Goal: Task Accomplishment & Management: Use online tool/utility

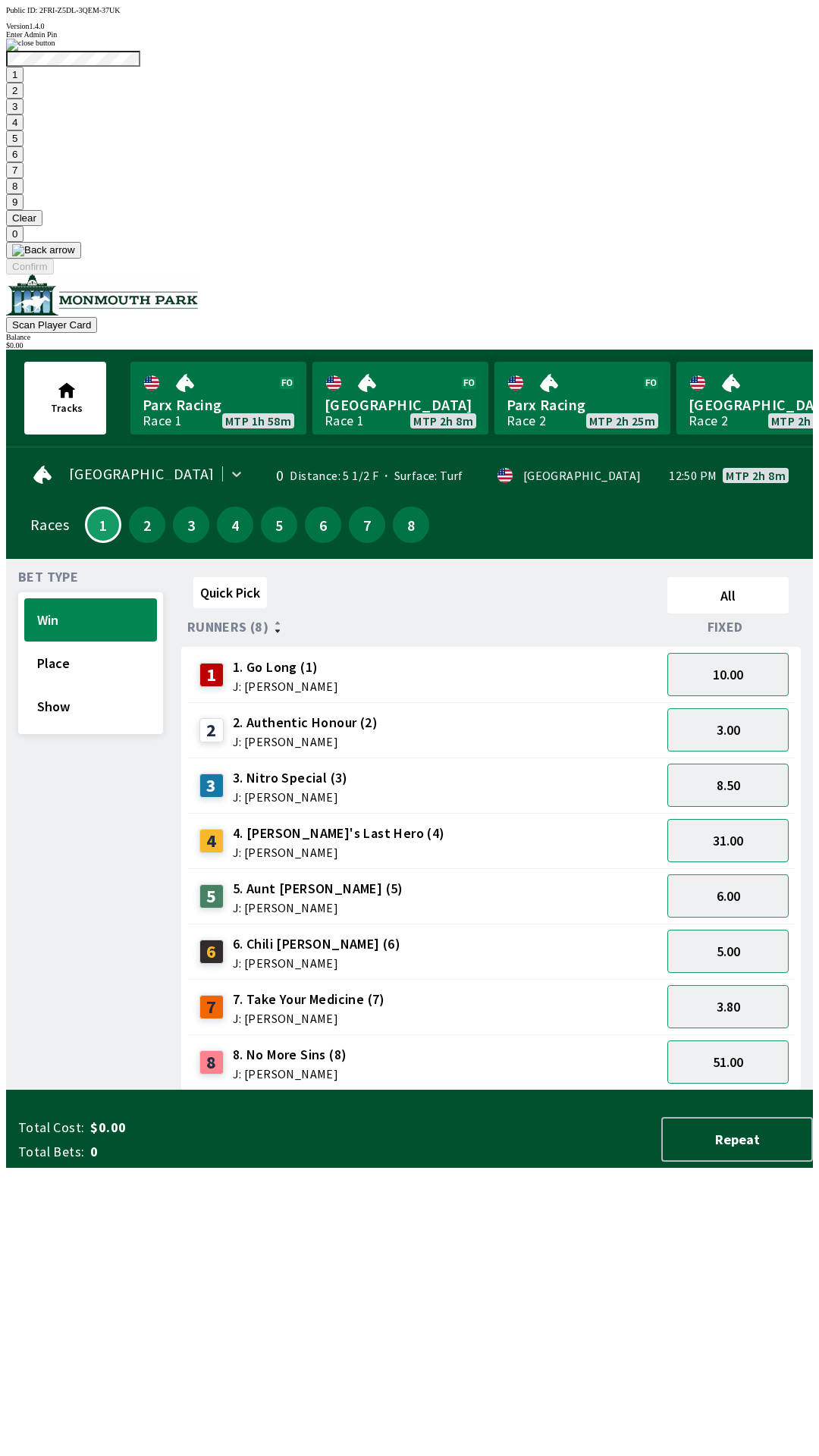
click at [24, 210] on button "9" at bounding box center [15, 202] width 18 height 16
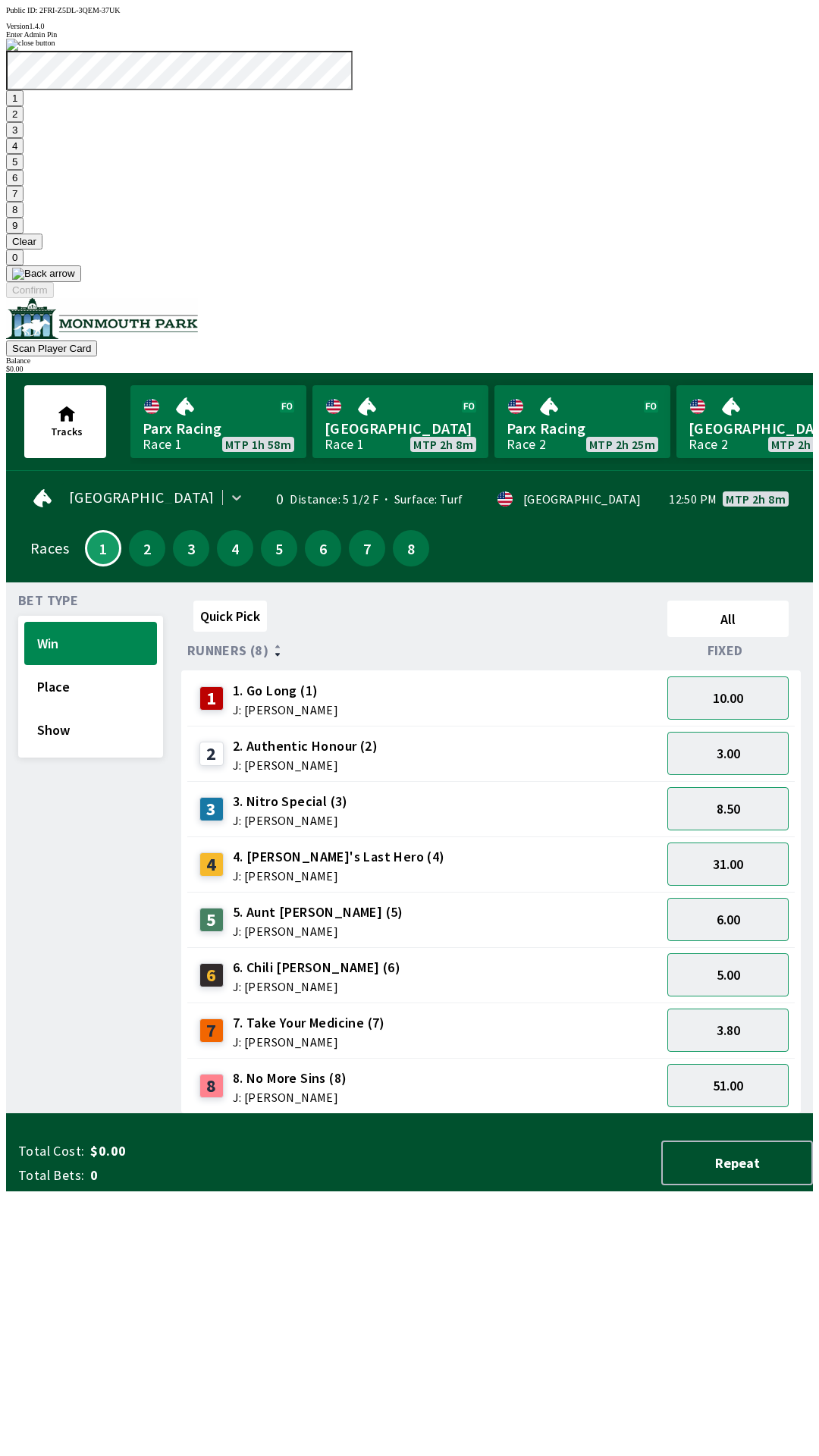
click at [24, 202] on button "7" at bounding box center [15, 194] width 18 height 16
click at [24, 138] on button "3" at bounding box center [15, 130] width 18 height 16
click at [54, 298] on button "Confirm" at bounding box center [30, 290] width 48 height 16
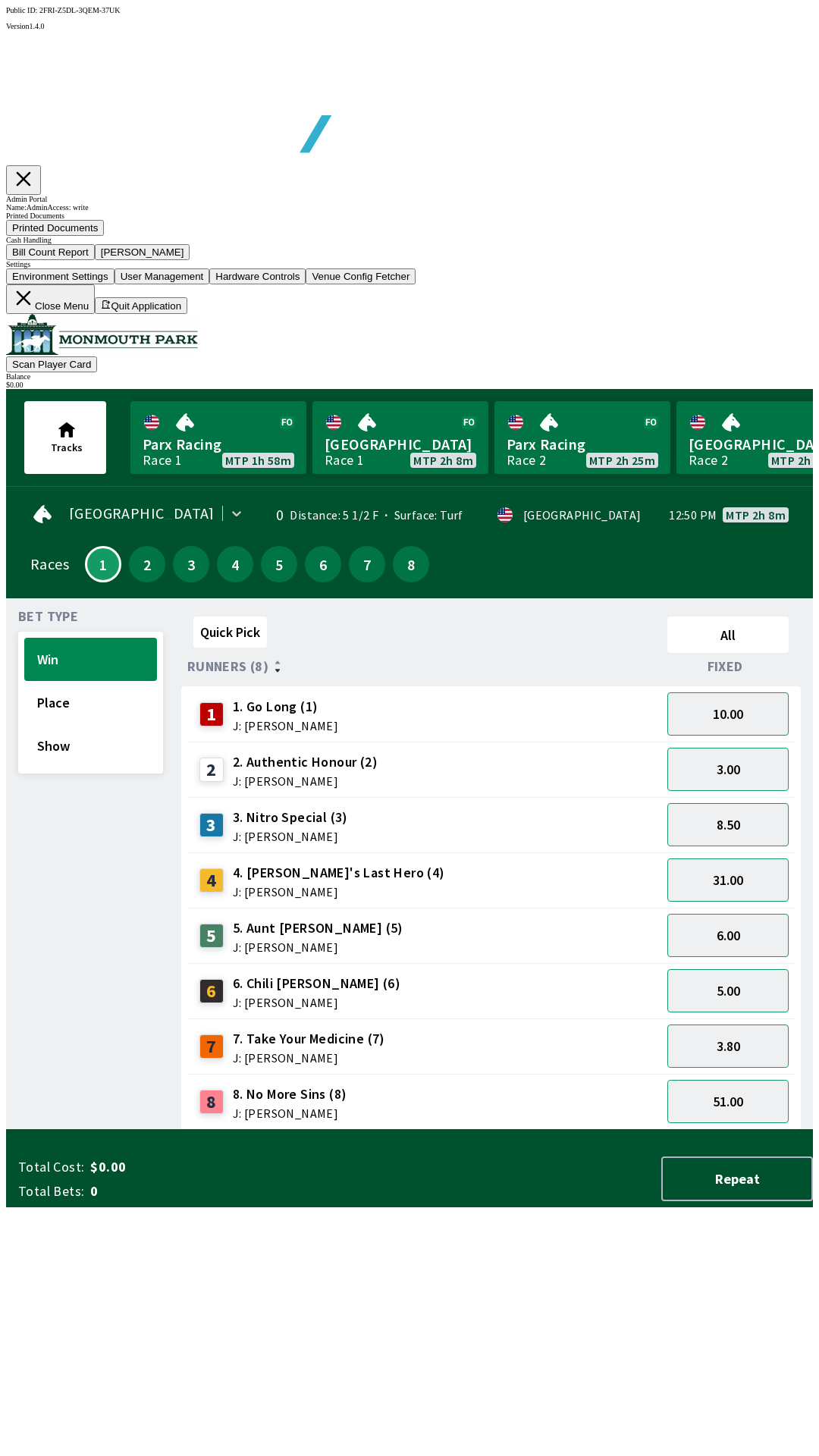
click at [95, 261] on button "Bill Count Report" at bounding box center [50, 253] width 89 height 16
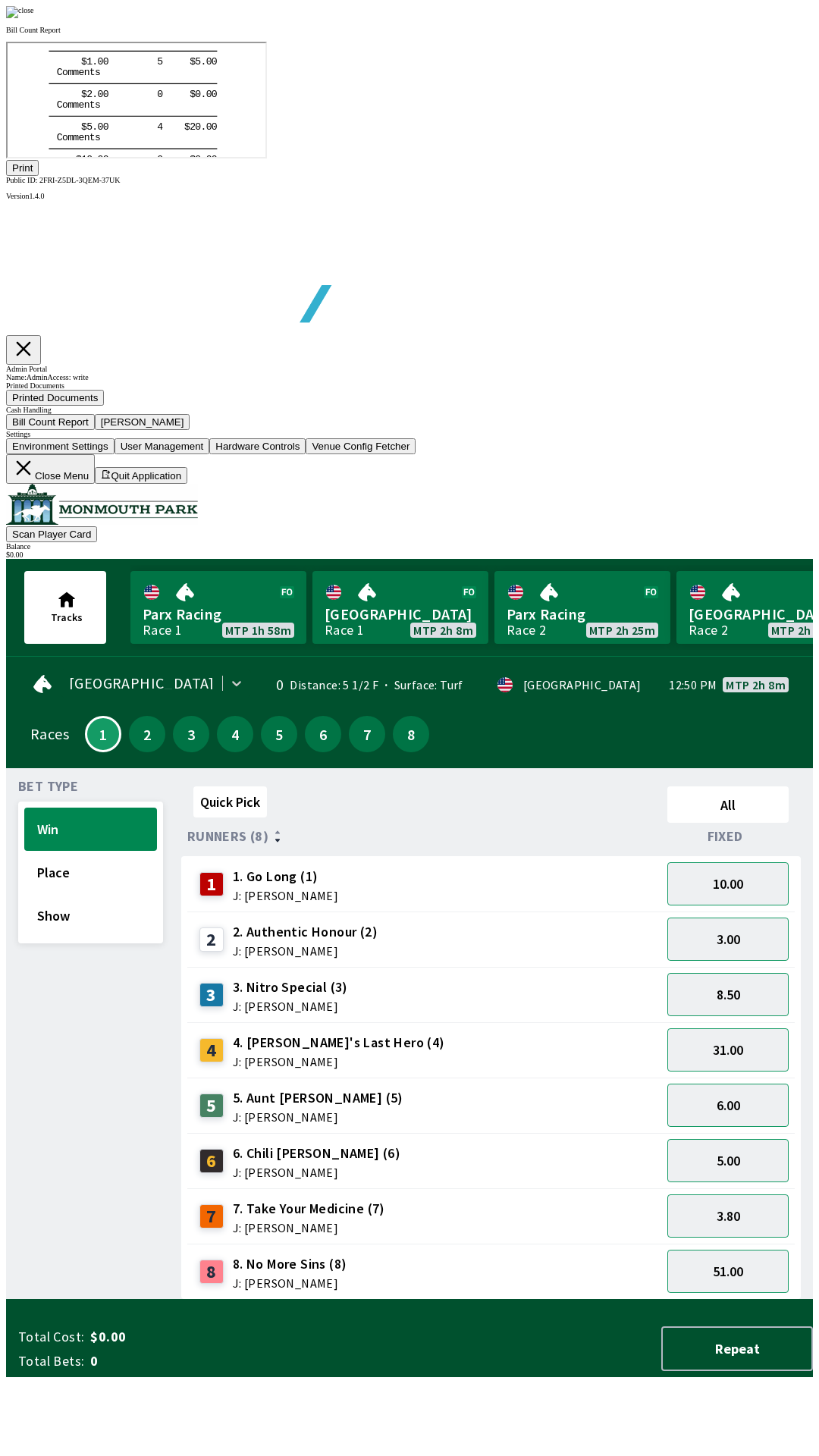
scroll to position [177, 0]
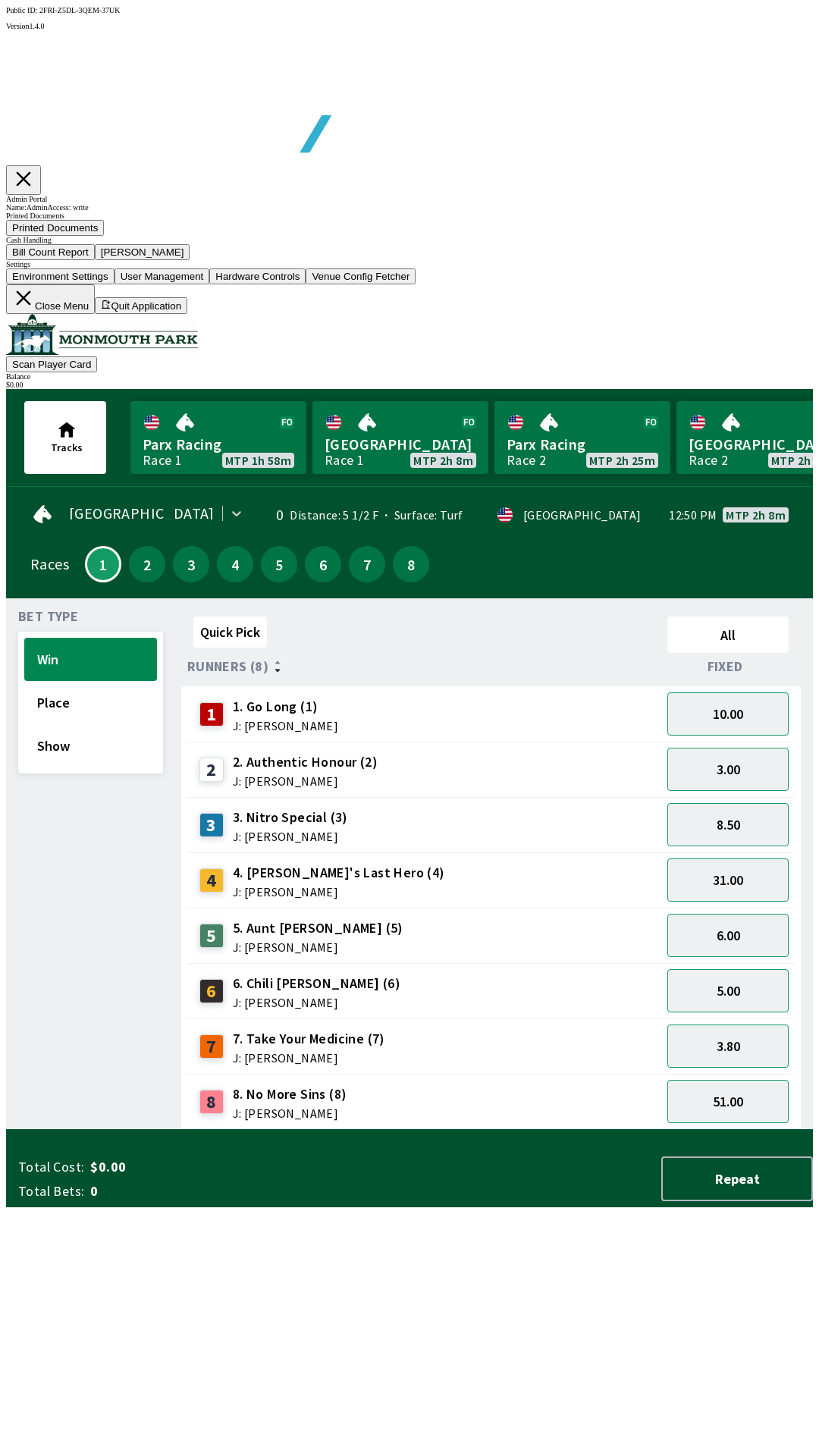
click at [40, 261] on div "Bill Count Report [PERSON_NAME]" at bounding box center [409, 253] width 807 height 16
click at [95, 261] on button "Bill Count Report" at bounding box center [50, 253] width 89 height 16
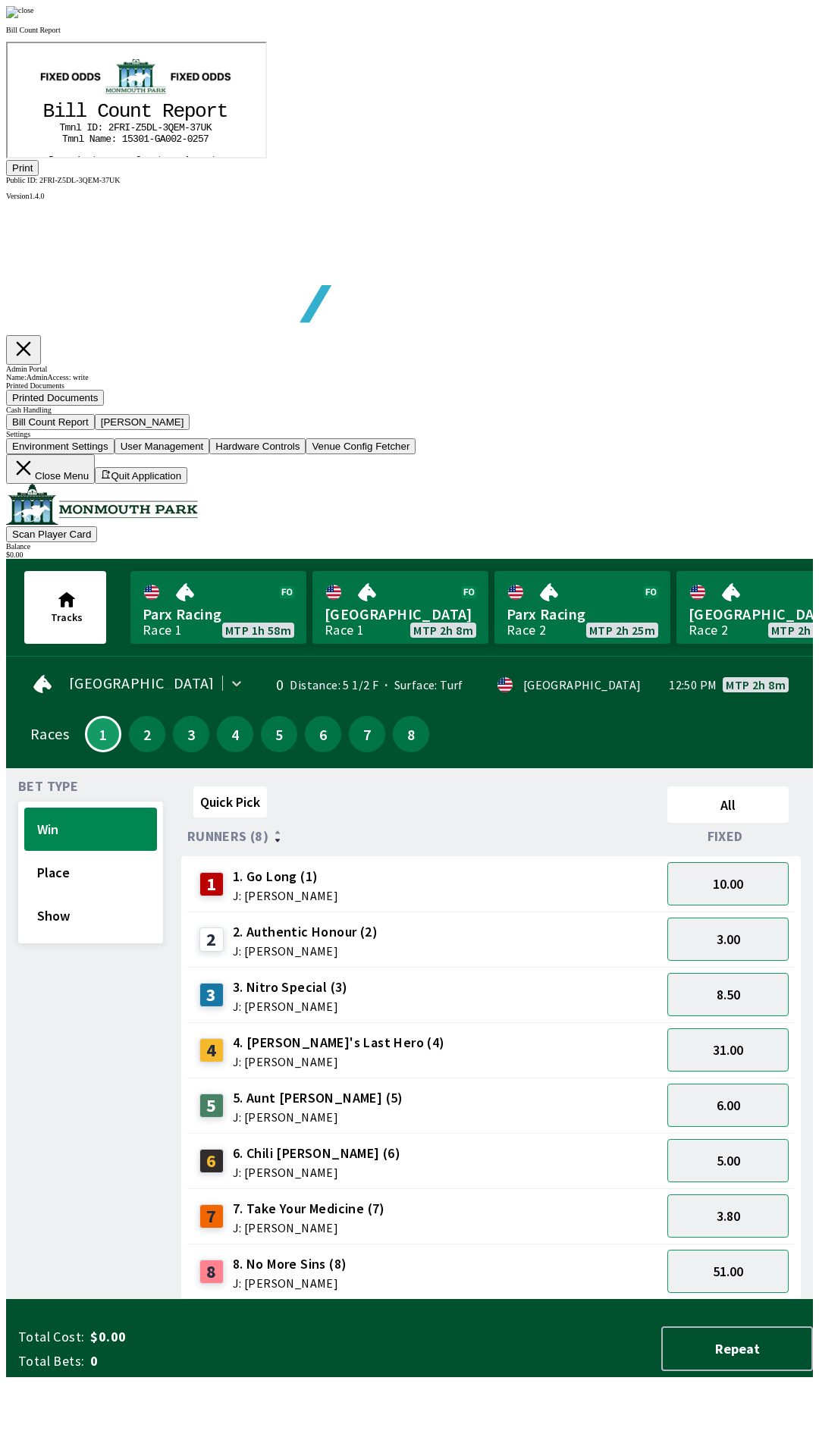
scroll to position [0, 0]
click at [31, 259] on icon "@import url("[URL][DOMAIN_NAME]"); B i l l C o u n t R e p o r t T m n l I D : …" at bounding box center [133, 294] width 206 height 413
click at [68, 265] on icon "@import url("[URL][DOMAIN_NAME]"); B i l l C o u n t R e p o r t T m n l I D : …" at bounding box center [133, 294] width 206 height 413
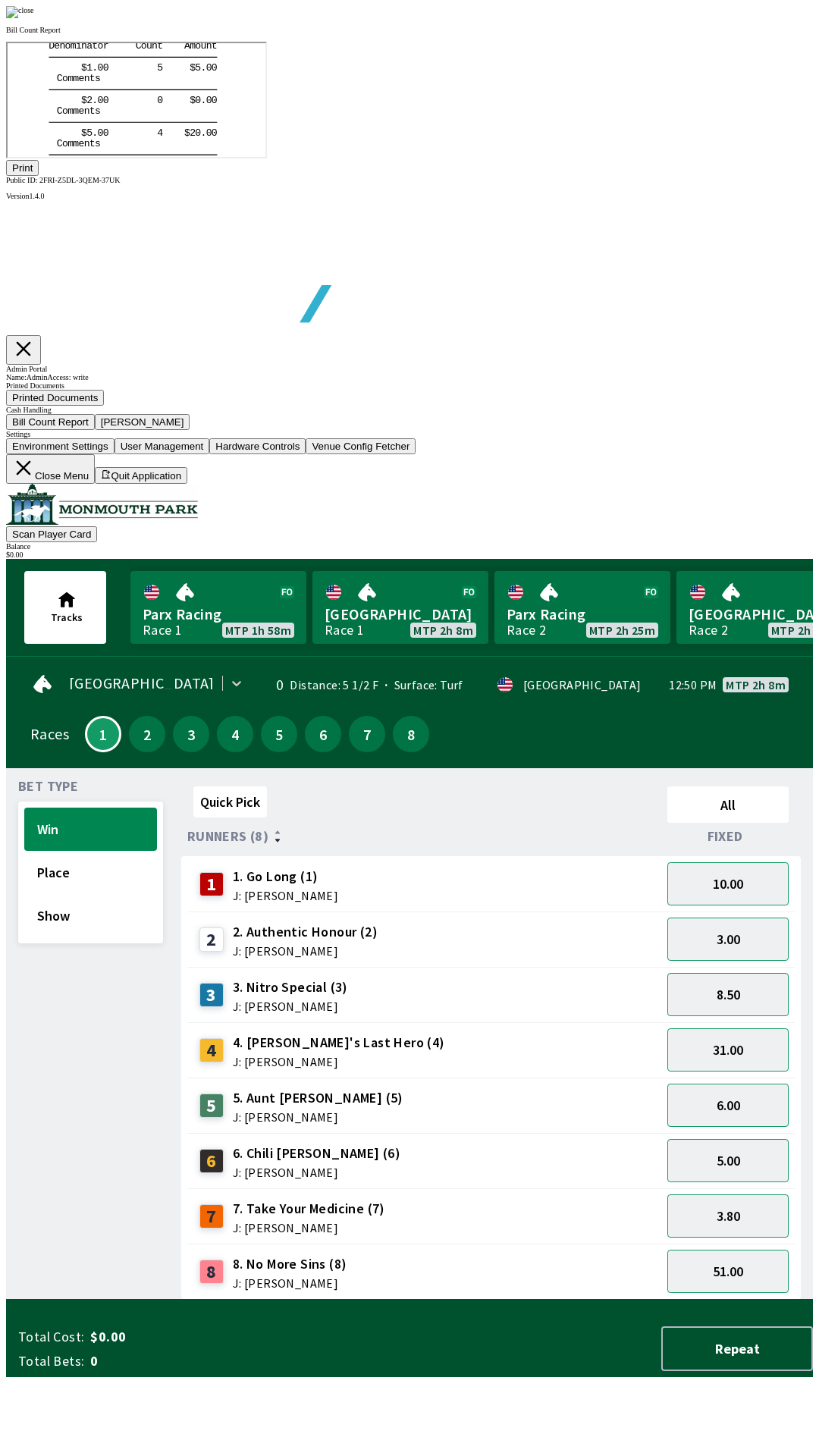
scroll to position [177, 0]
click at [693, 18] on div at bounding box center [409, 12] width 807 height 12
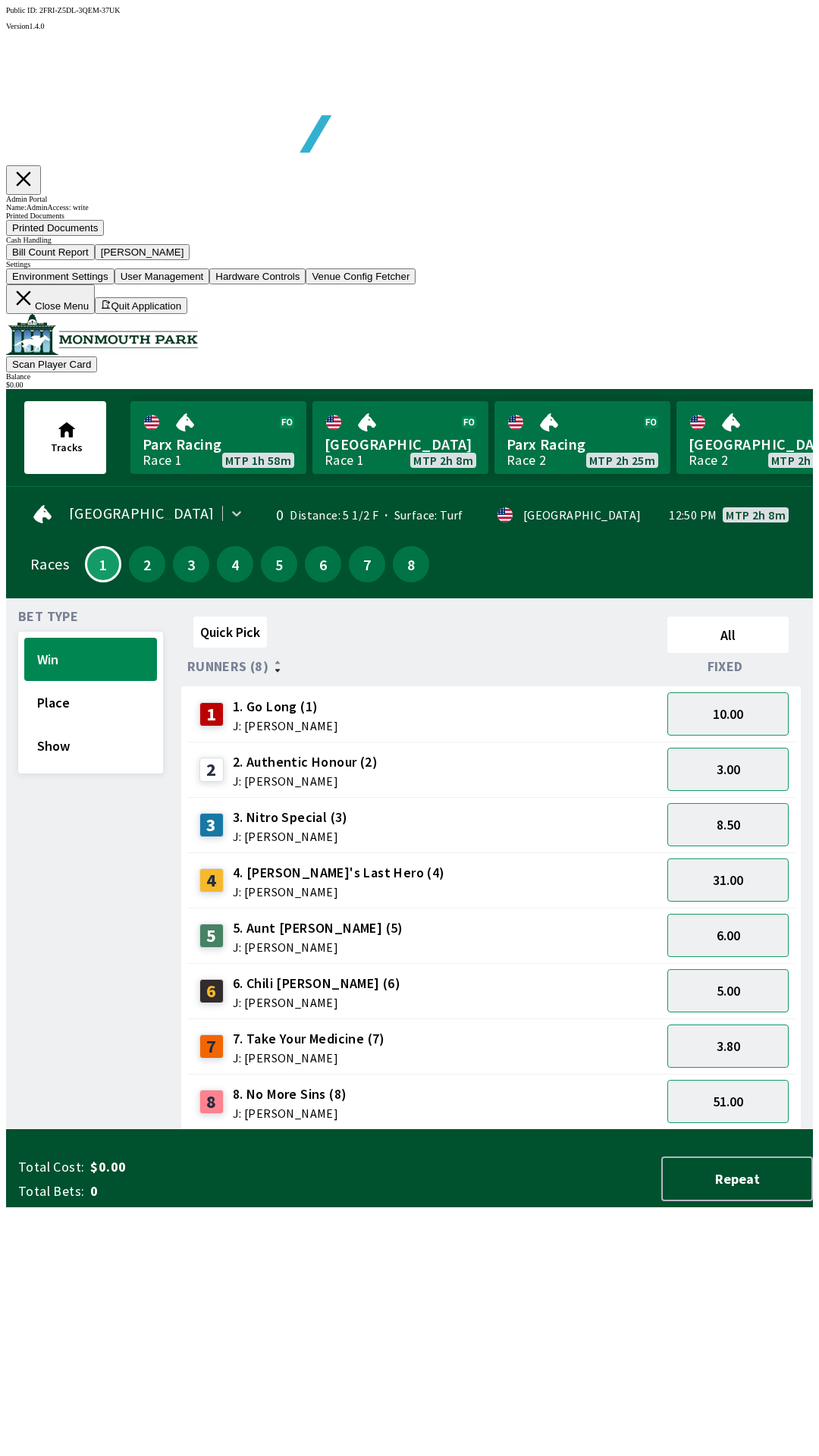
click at [95, 314] on button "Close Menu" at bounding box center [50, 299] width 89 height 30
